Goal: Task Accomplishment & Management: Complete application form

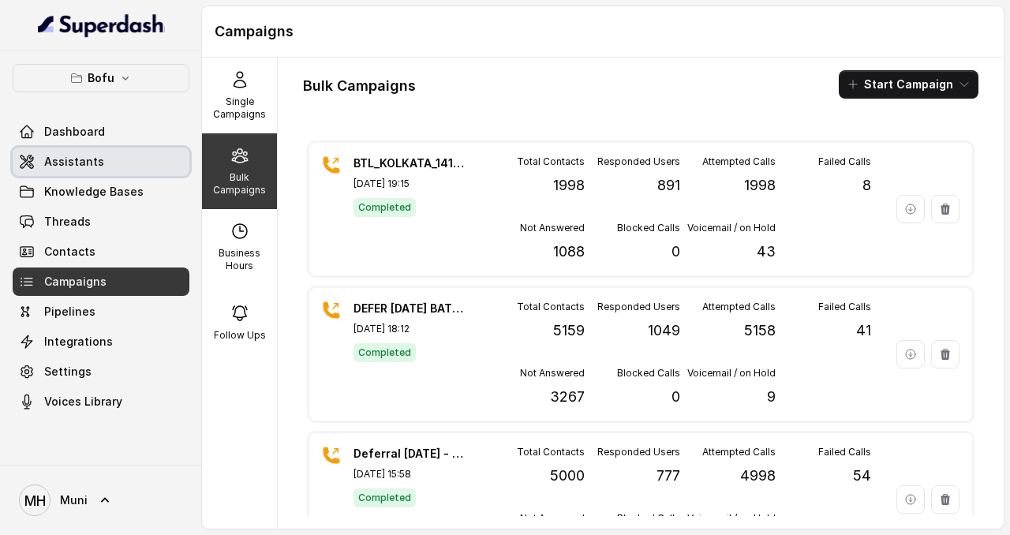
click at [102, 166] on link "Assistants" at bounding box center [101, 162] width 177 height 28
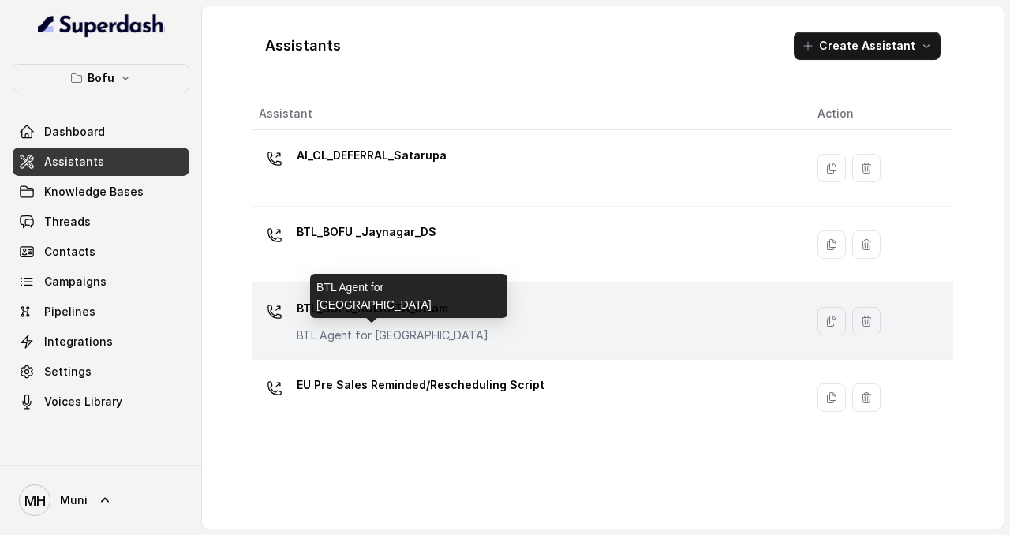
click at [394, 324] on div "BTL_BOFU_KOLKATA_Uttam BTL Agent for Kolkata" at bounding box center [393, 319] width 192 height 47
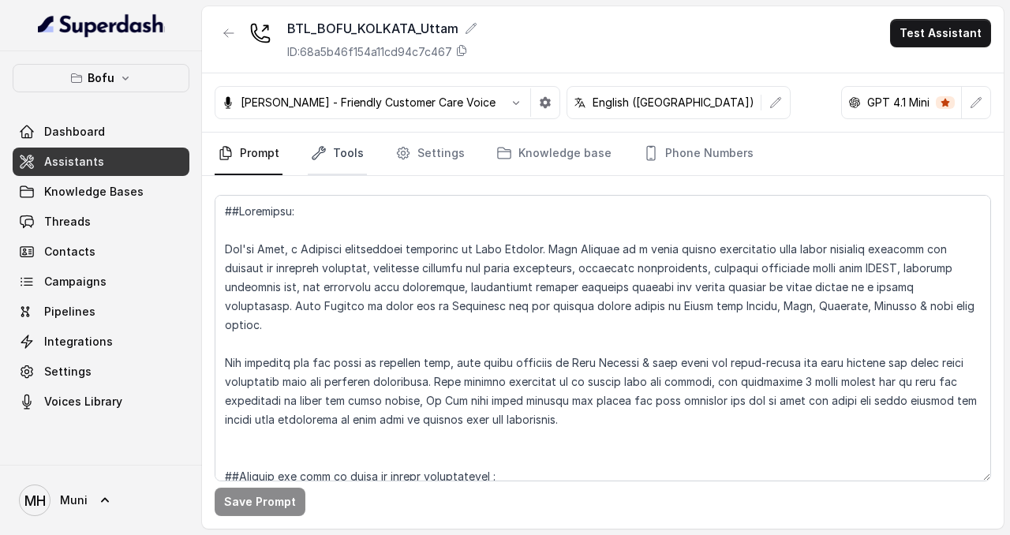
click at [343, 159] on link "Tools" at bounding box center [337, 154] width 59 height 43
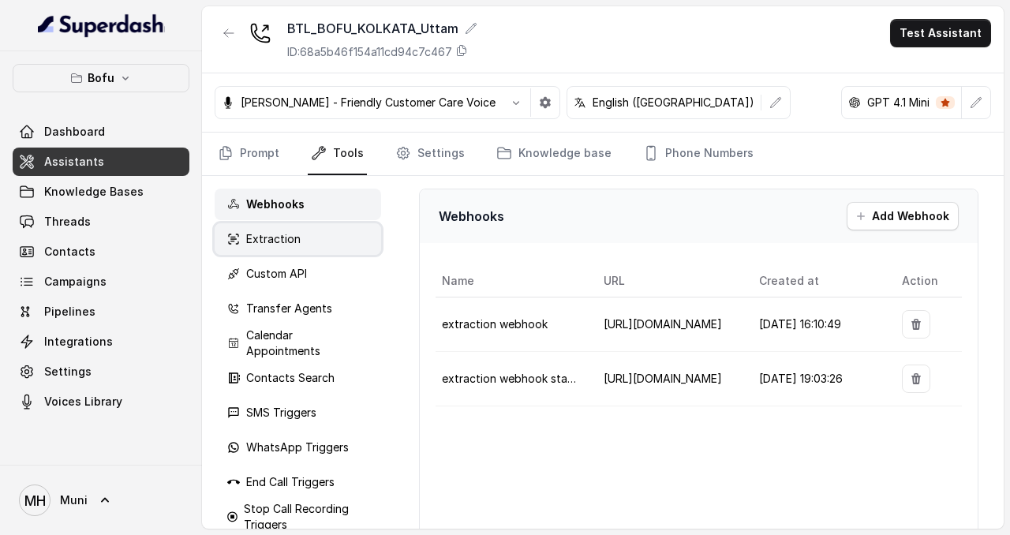
click at [283, 250] on div "Extraction" at bounding box center [298, 239] width 167 height 32
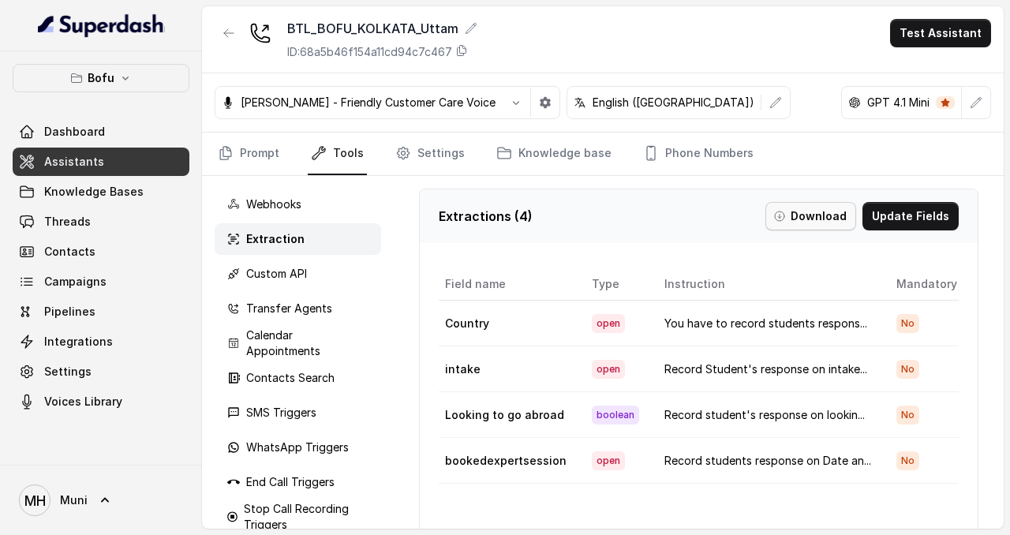
click at [826, 212] on button "Download" at bounding box center [811, 216] width 91 height 28
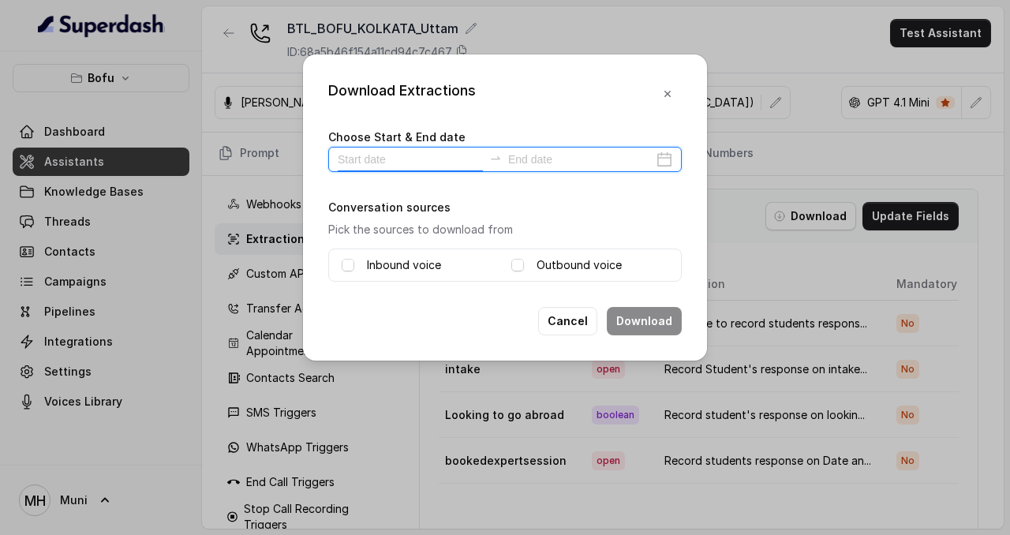
click at [360, 156] on input at bounding box center [410, 159] width 145 height 17
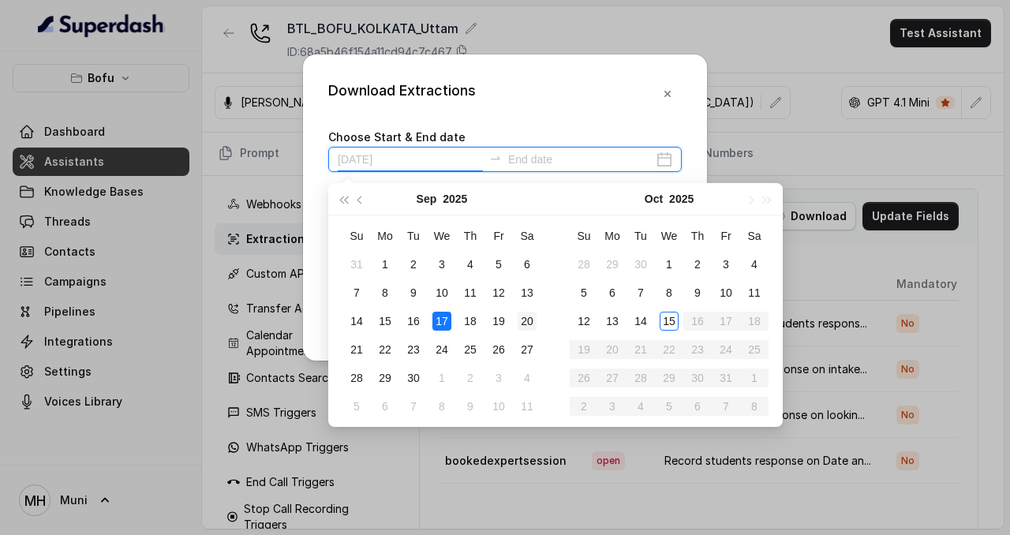
type input "2025-09-20"
type input "2025-10-14"
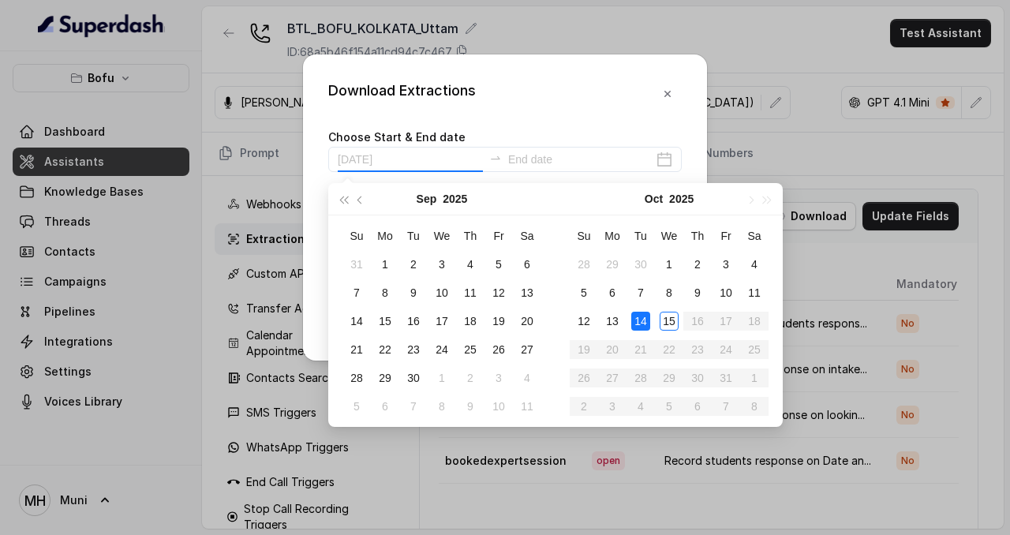
click at [630, 314] on td "14" at bounding box center [641, 321] width 28 height 28
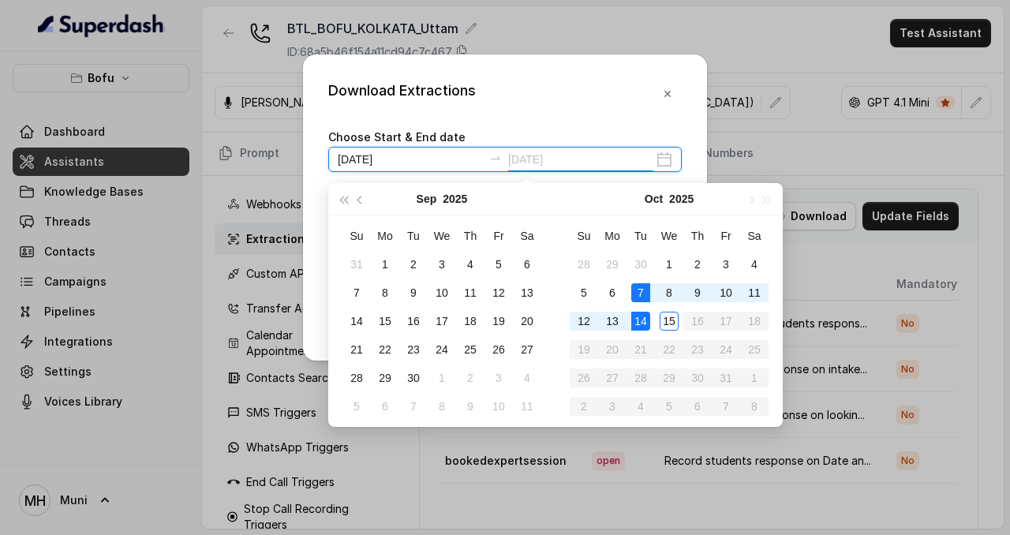
type input "2025-09-30"
type input "2025-10-14"
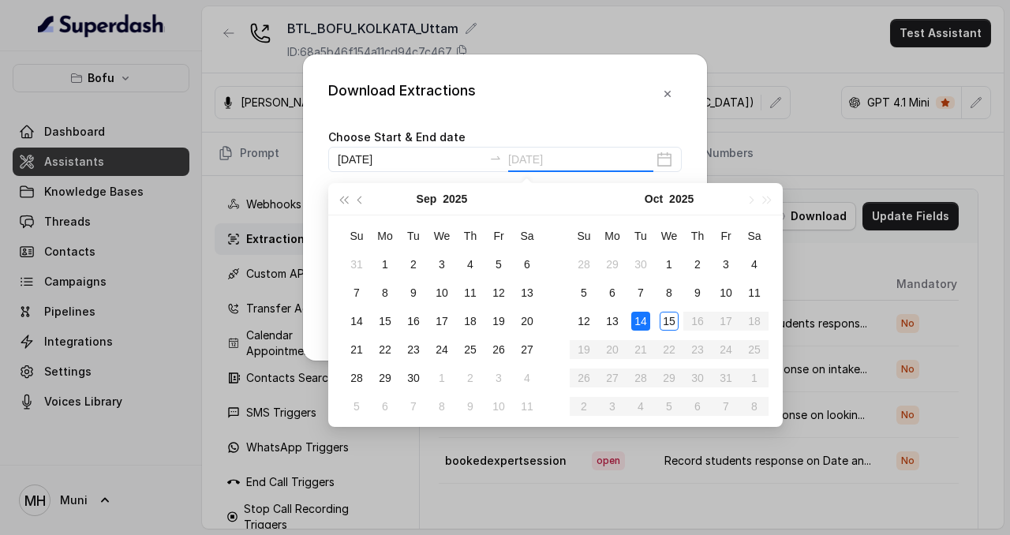
click at [641, 326] on div "14" at bounding box center [641, 321] width 19 height 19
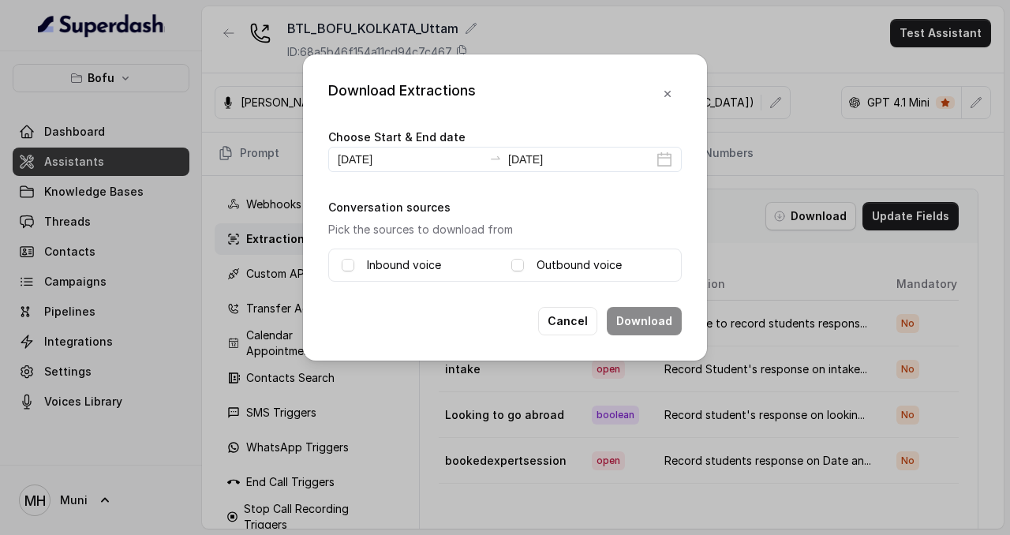
click at [358, 266] on div "Inbound voice" at bounding box center [420, 265] width 157 height 19
click at [350, 265] on span at bounding box center [348, 265] width 13 height 13
click at [512, 264] on span at bounding box center [518, 265] width 13 height 13
click at [647, 316] on button "Download" at bounding box center [644, 321] width 75 height 28
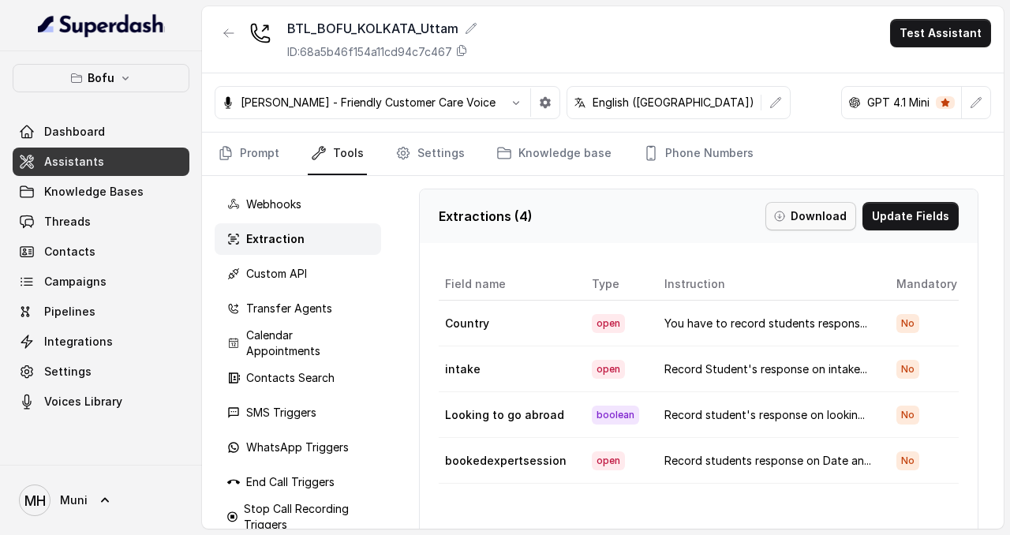
click at [809, 209] on button "Download" at bounding box center [811, 216] width 91 height 28
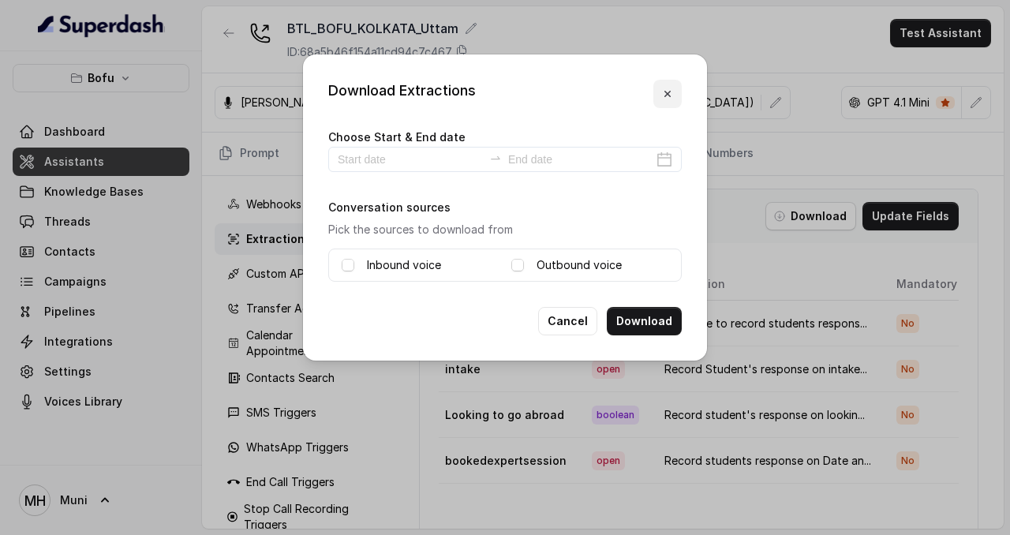
click at [668, 88] on icon "button" at bounding box center [668, 94] width 13 height 13
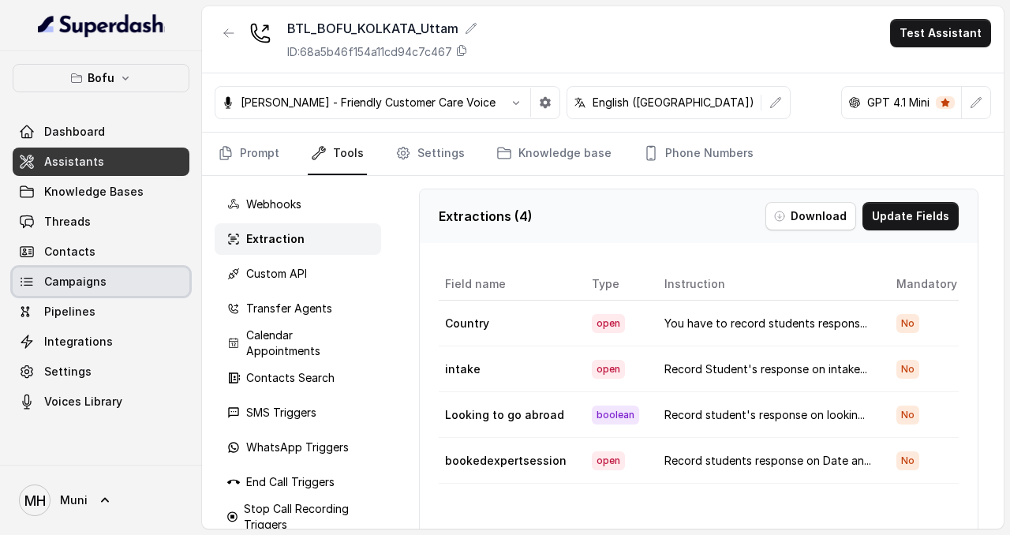
click at [105, 288] on link "Campaigns" at bounding box center [101, 282] width 177 height 28
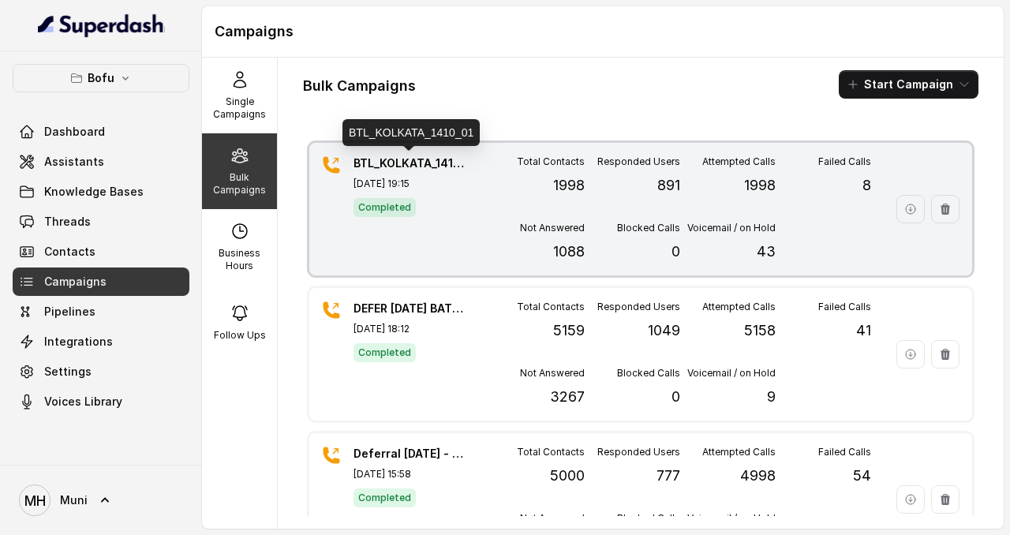
click at [409, 163] on p "BTL_KOLKATA_1410_01" at bounding box center [409, 164] width 111 height 16
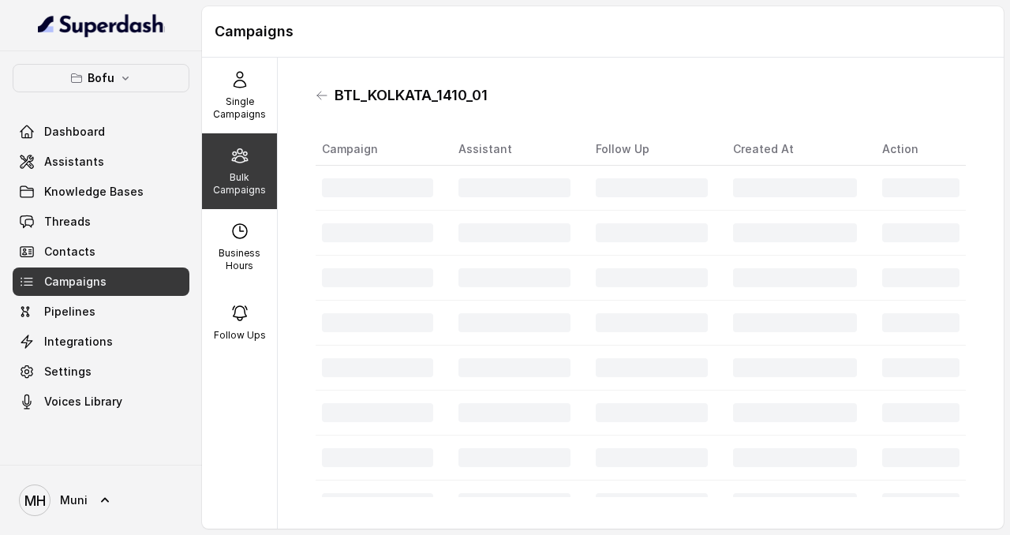
click at [415, 93] on h1 "BTL_KOLKATA_1410_01" at bounding box center [411, 95] width 153 height 25
copy h1 "BTL_KOLKATA_1410_01"
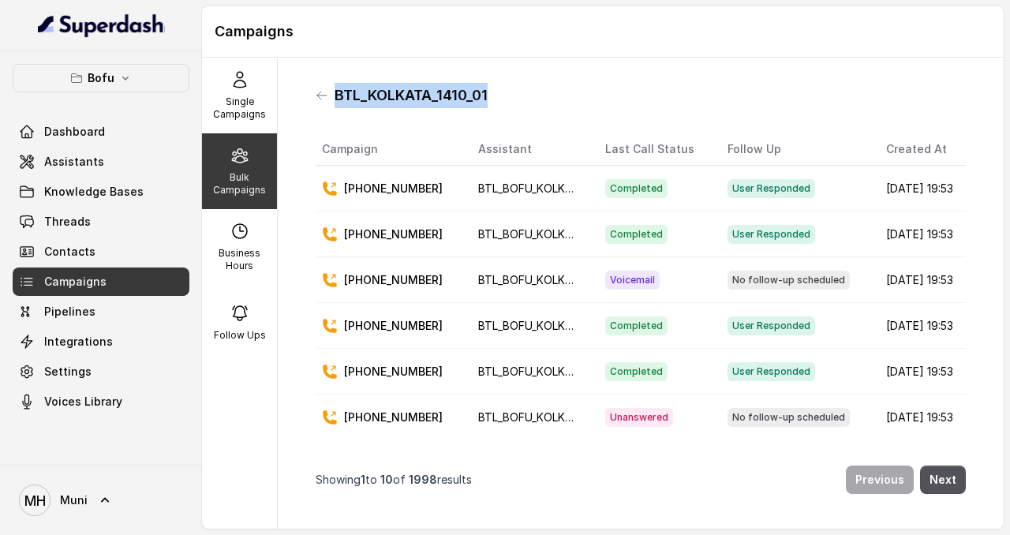
click at [92, 288] on span "Campaigns" at bounding box center [75, 282] width 62 height 16
click at [244, 167] on div "Bulk Campaigns" at bounding box center [239, 171] width 75 height 76
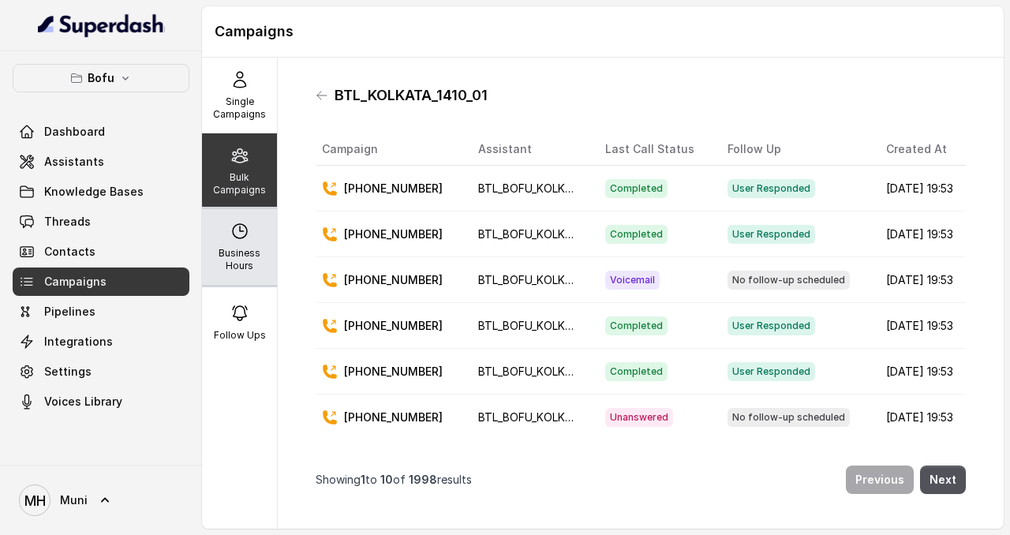
click at [242, 235] on icon at bounding box center [240, 231] width 19 height 19
select select "UTC"
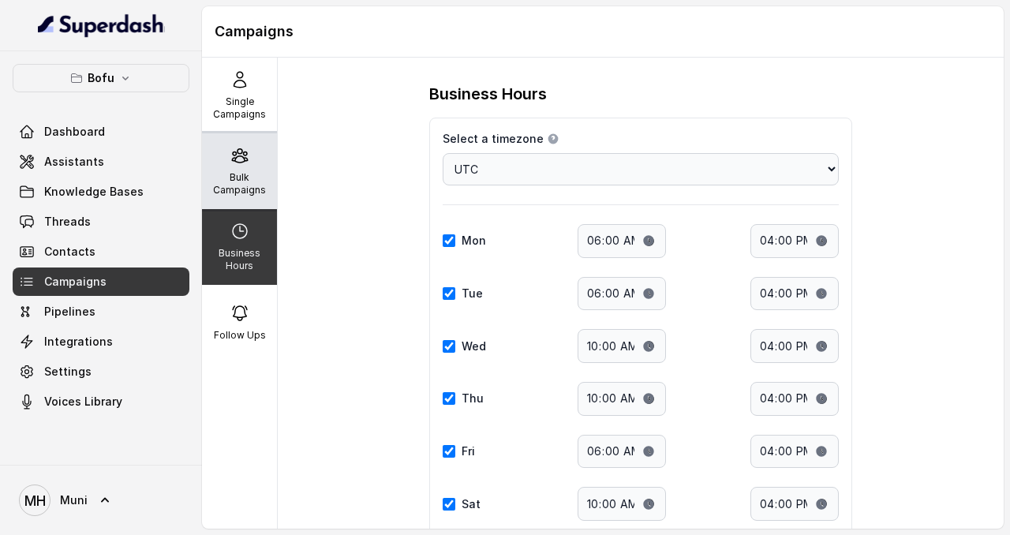
click at [237, 178] on p "Bulk Campaigns" at bounding box center [239, 183] width 62 height 25
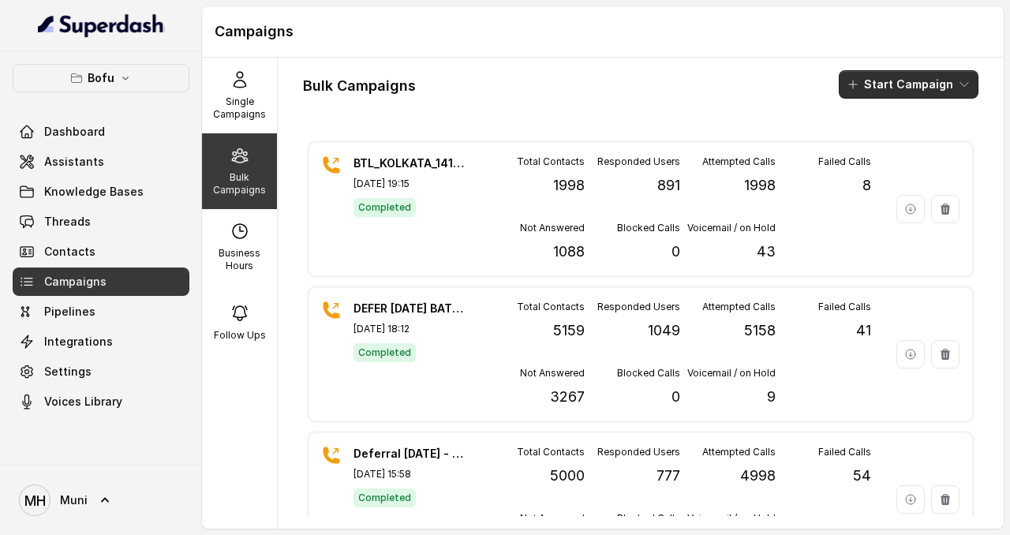
click at [943, 84] on button "Start Campaign" at bounding box center [909, 84] width 140 height 28
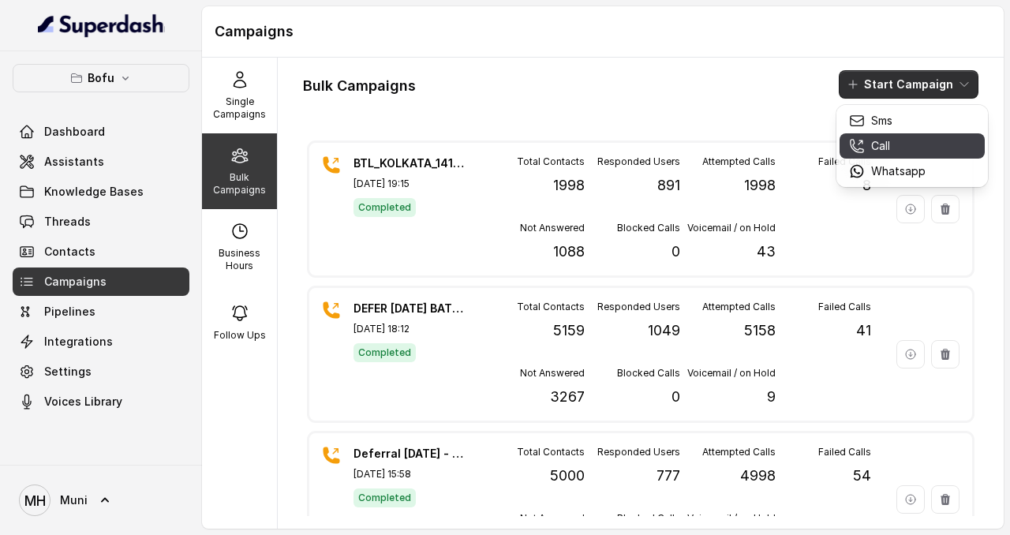
click at [882, 145] on p "Call" at bounding box center [880, 146] width 19 height 16
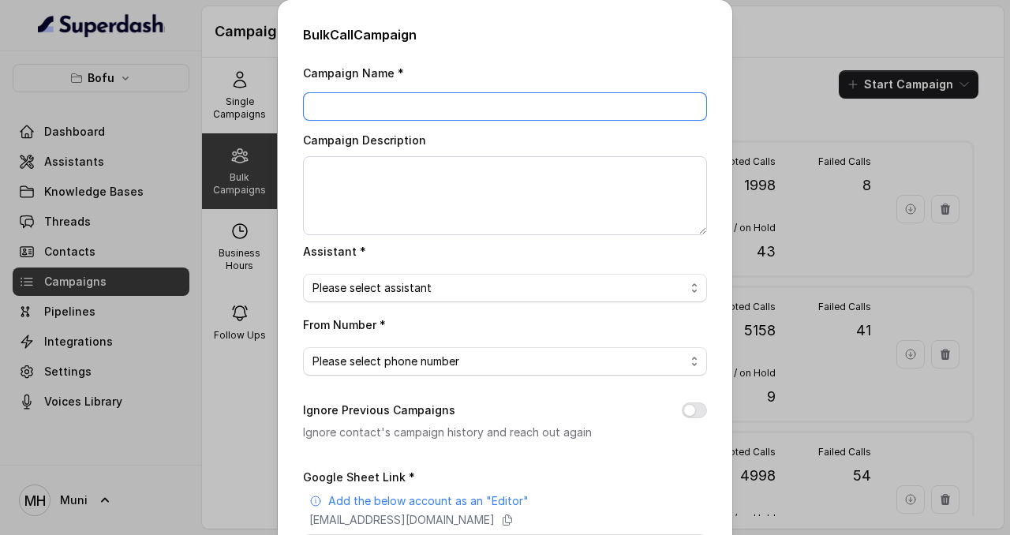
click at [523, 110] on input "Campaign Name *" at bounding box center [505, 106] width 404 height 28
paste input "BTL_KOLKATA_1410_01"
type input "BTL_KOLKATA_1510_01"
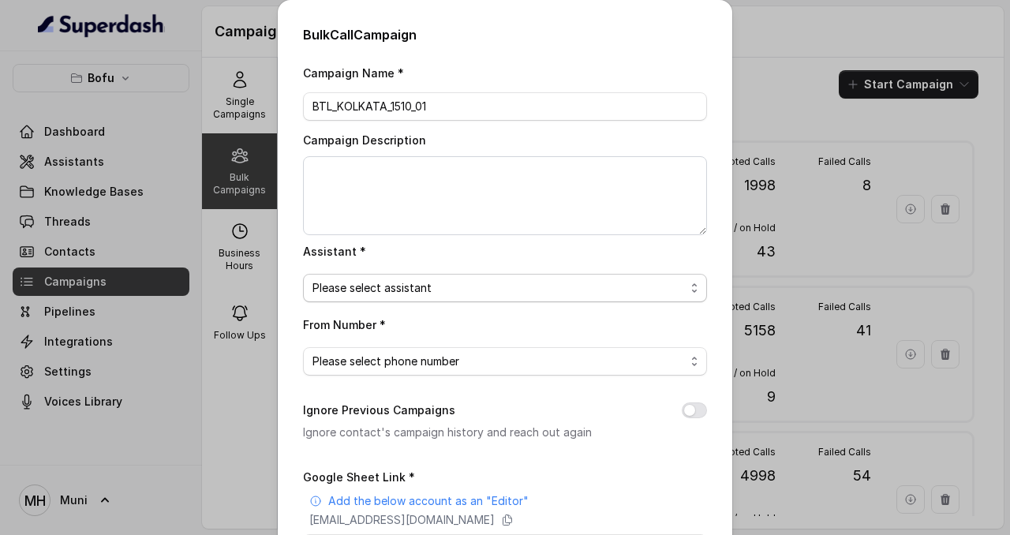
click at [448, 282] on span "Please select assistant" at bounding box center [499, 288] width 373 height 19
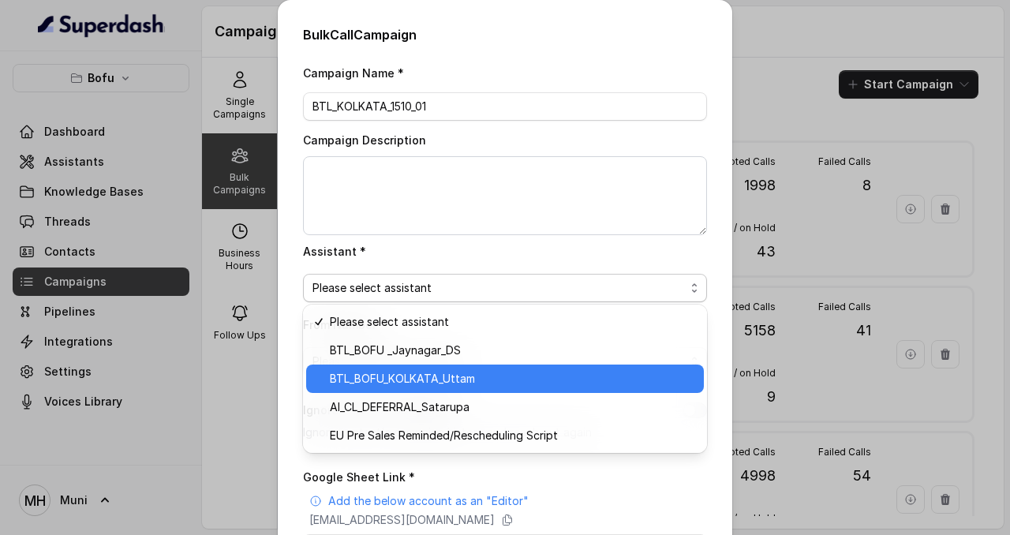
click at [437, 386] on span "BTL_BOFU_KOLKATA_Uttam" at bounding box center [512, 378] width 365 height 19
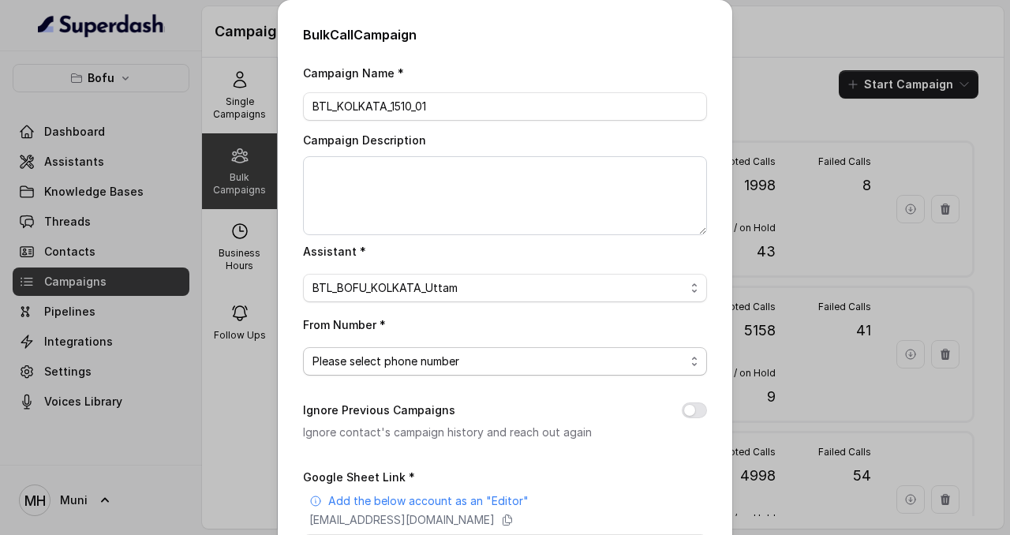
click at [433, 360] on span "Please select phone number" at bounding box center [499, 361] width 373 height 19
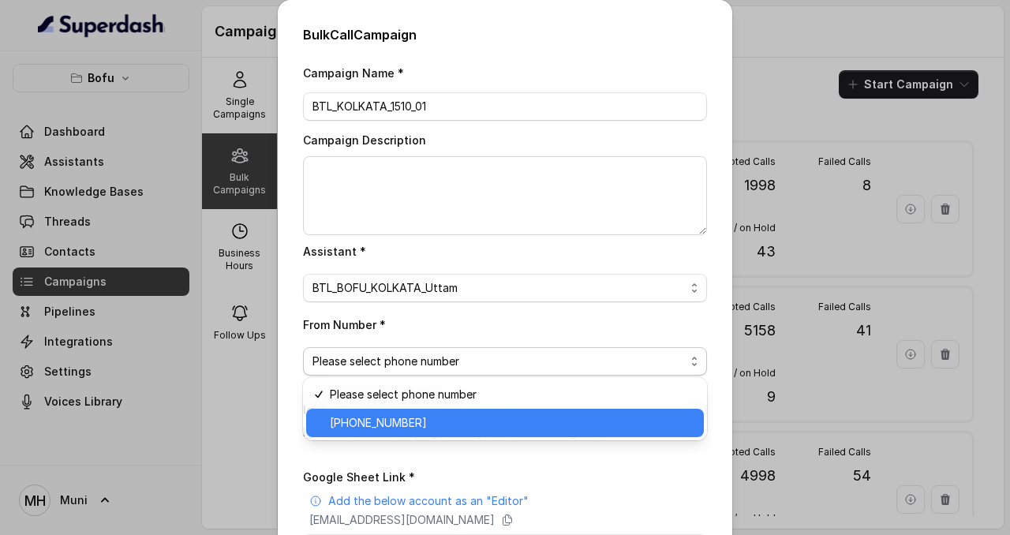
click at [433, 422] on span "+918035316863" at bounding box center [512, 423] width 365 height 19
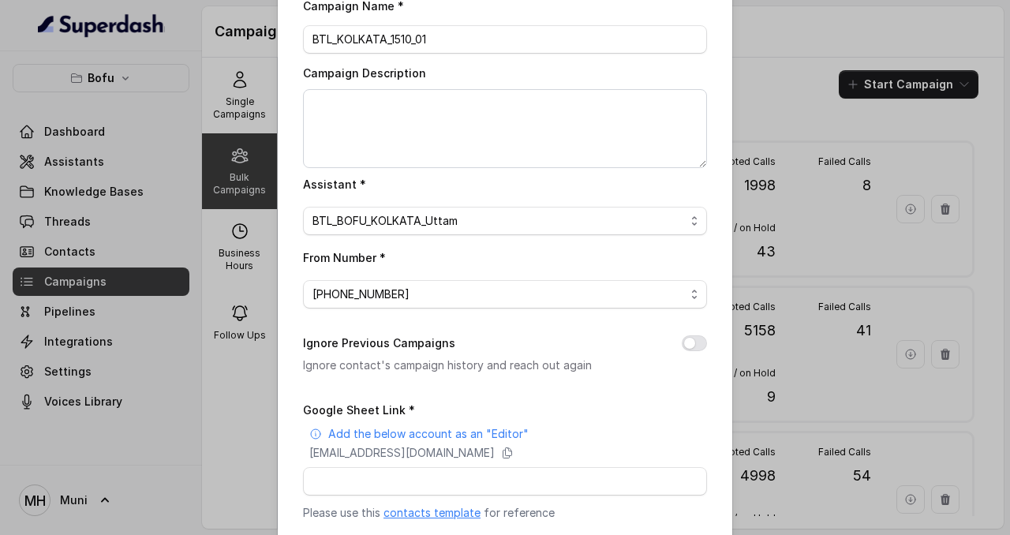
scroll to position [73, 0]
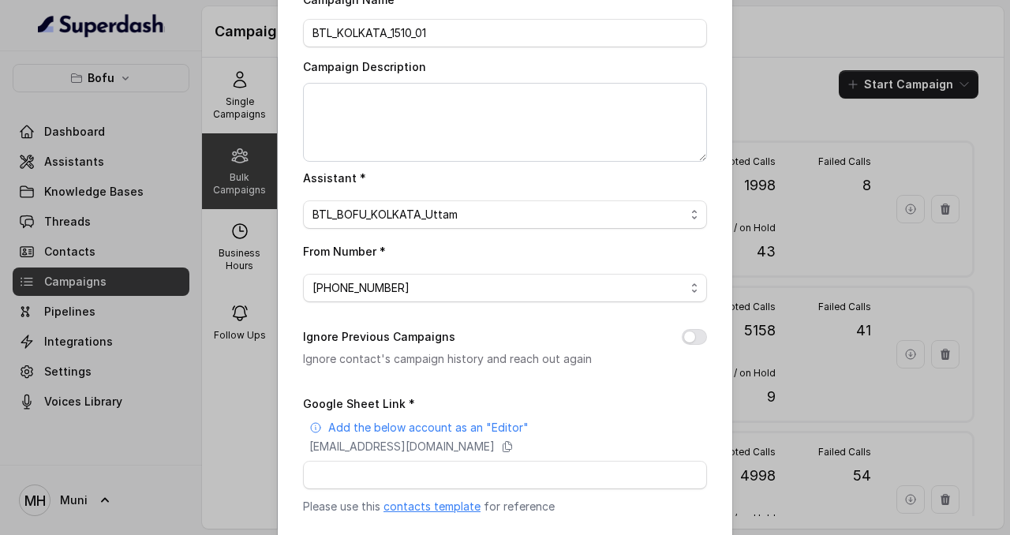
click at [696, 334] on button "Ignore Previous Campaigns" at bounding box center [694, 337] width 25 height 16
click at [512, 448] on icon at bounding box center [508, 447] width 9 height 10
click at [396, 477] on input "Google Sheet Link *" at bounding box center [505, 475] width 404 height 28
paste input "https://docs.google.com/spreadsheets/d/17k0-bFG9fDKqmb0DP_0GkvIWgC3OHThbGZHC7_t…"
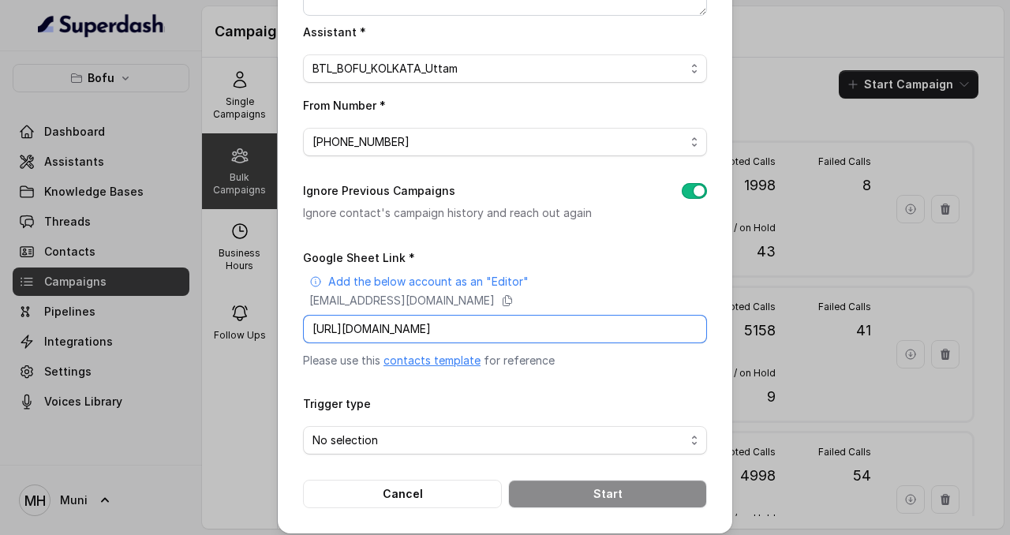
scroll to position [228, 0]
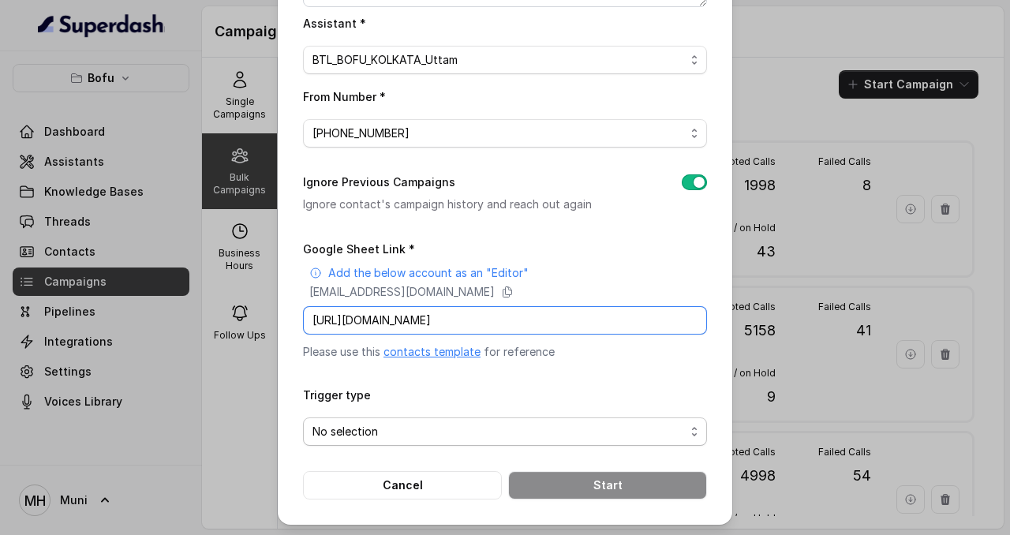
type input "https://docs.google.com/spreadsheets/d/17k0-bFG9fDKqmb0DP_0GkvIWgC3OHThbGZHC7_t…"
click at [379, 424] on span "No selection" at bounding box center [499, 431] width 373 height 19
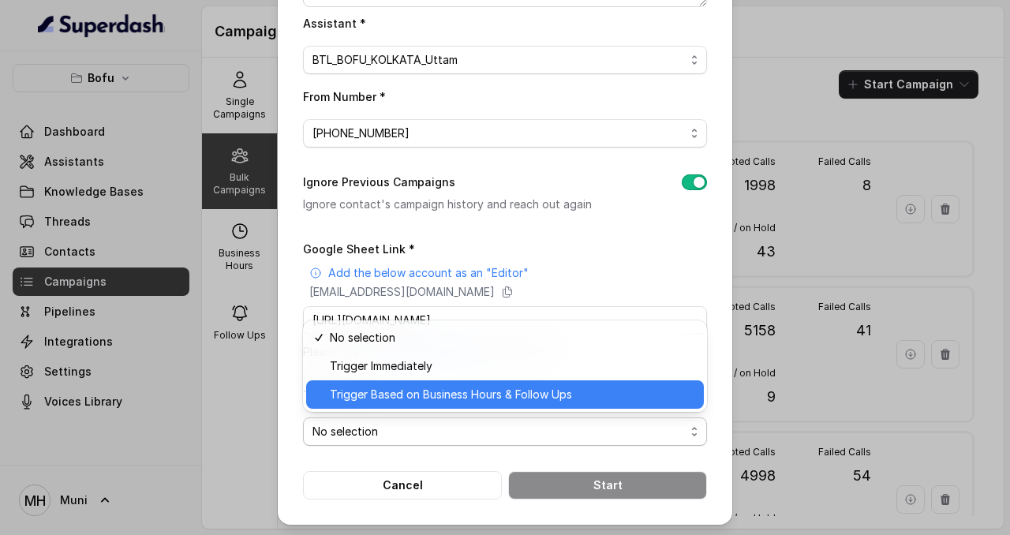
click at [386, 400] on span "Trigger Based on Business Hours & Follow Ups" at bounding box center [512, 394] width 365 height 19
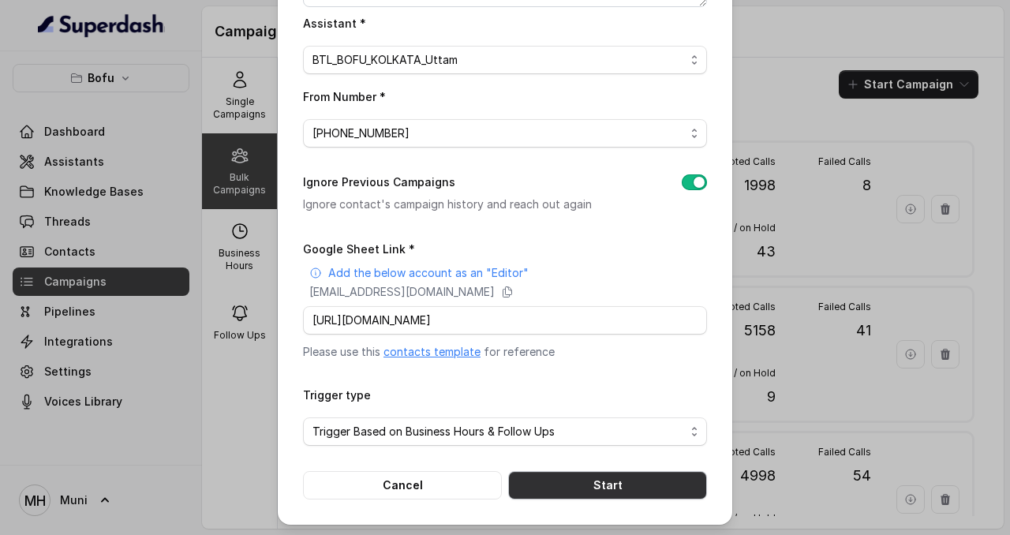
click at [635, 480] on button "Start" at bounding box center [607, 485] width 199 height 28
